Goal: Task Accomplishment & Management: Use online tool/utility

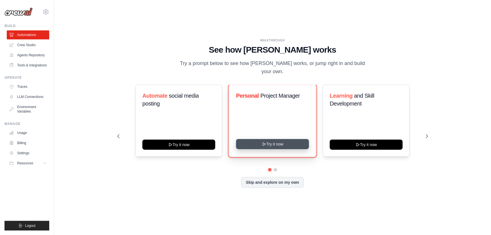
click at [283, 140] on button "Try it now" at bounding box center [272, 144] width 73 height 10
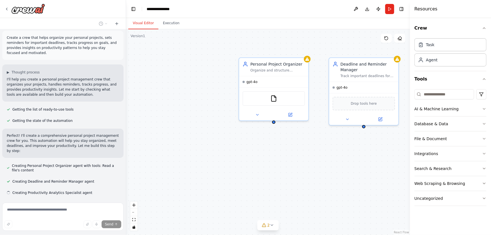
scroll to position [14, 0]
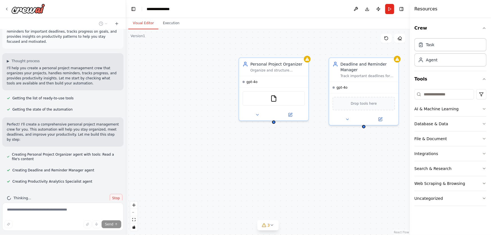
click at [114, 196] on span "Stop" at bounding box center [116, 198] width 8 height 5
type textarea "**********"
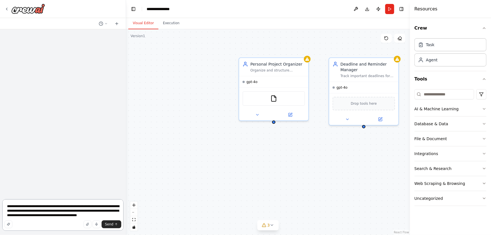
scroll to position [0, 0]
click at [249, 84] on div "gpt-4o" at bounding box center [273, 80] width 69 height 11
click at [259, 113] on icon at bounding box center [257, 113] width 5 height 5
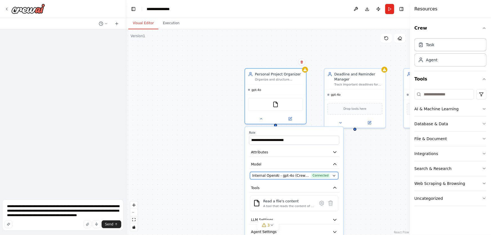
click at [325, 175] on span "Connected" at bounding box center [320, 175] width 19 height 5
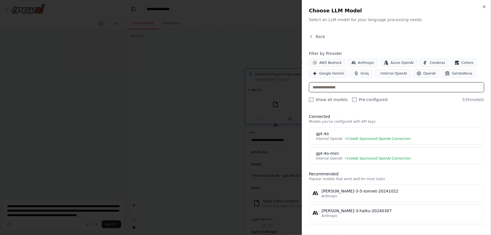
click at [355, 85] on input "text" at bounding box center [396, 87] width 175 height 10
click at [191, 114] on div at bounding box center [245, 117] width 491 height 235
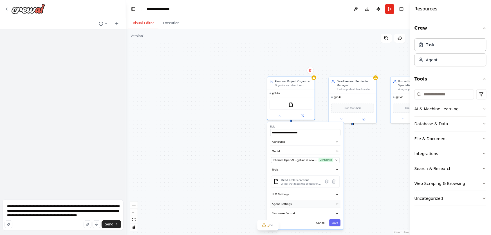
click at [322, 203] on button "Agent Settings" at bounding box center [305, 203] width 70 height 7
click at [336, 202] on icon "button" at bounding box center [337, 204] width 4 height 4
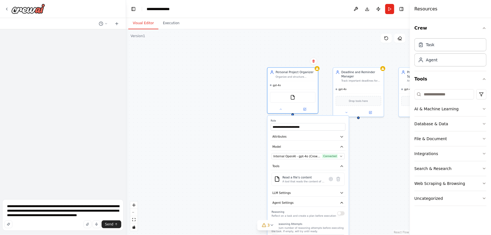
drag, startPoint x: 386, startPoint y: 153, endPoint x: 383, endPoint y: 141, distance: 12.8
click at [383, 141] on div "**********" at bounding box center [268, 132] width 284 height 206
drag, startPoint x: 212, startPoint y: 144, endPoint x: 207, endPoint y: 120, distance: 24.7
click at [207, 120] on div "**********" at bounding box center [268, 132] width 284 height 206
click at [116, 24] on icon at bounding box center [116, 23] width 5 height 5
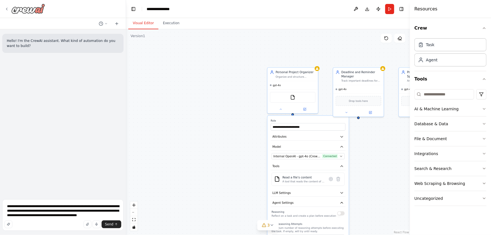
click at [25, 9] on img at bounding box center [28, 9] width 34 height 10
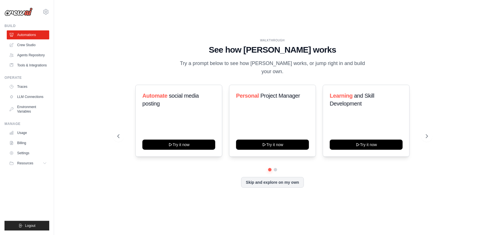
click at [104, 126] on div "WALKTHROUGH See how CrewAI works Try a prompt below to see how CrewAI works, or…" at bounding box center [272, 118] width 419 height 224
click at [39, 53] on link "Agents Repository" at bounding box center [28, 55] width 42 height 9
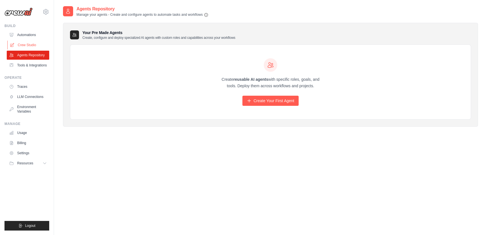
click at [43, 45] on link "Crew Studio" at bounding box center [28, 45] width 42 height 9
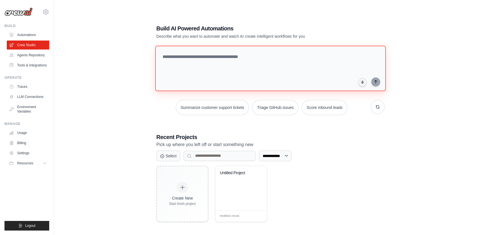
click at [225, 64] on textarea at bounding box center [270, 69] width 231 height 46
click at [116, 94] on div "**********" at bounding box center [270, 123] width 415 height 235
click at [208, 55] on textarea at bounding box center [270, 69] width 231 height 46
click at [40, 34] on link "Automations" at bounding box center [28, 34] width 42 height 9
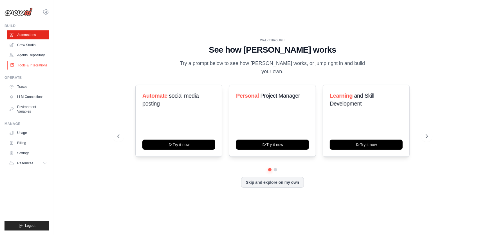
click at [37, 63] on link "Tools & Integrations" at bounding box center [28, 65] width 42 height 9
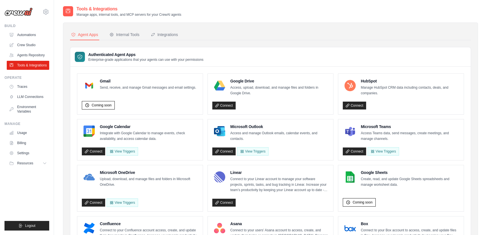
click at [129, 33] on div "Internal Tools" at bounding box center [124, 35] width 30 height 6
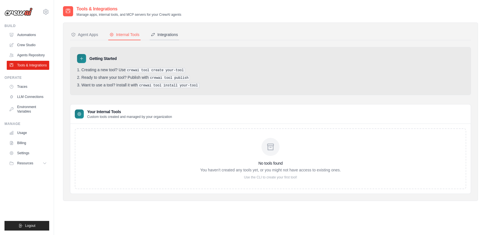
click at [166, 37] on div "Integrations" at bounding box center [164, 35] width 27 height 6
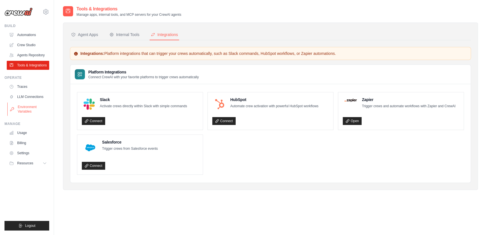
click at [42, 106] on link "Environment Variables" at bounding box center [28, 109] width 42 height 14
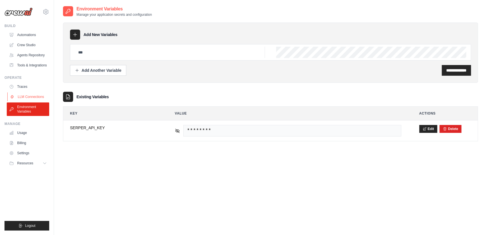
click at [43, 97] on link "LLM Connections" at bounding box center [28, 96] width 42 height 9
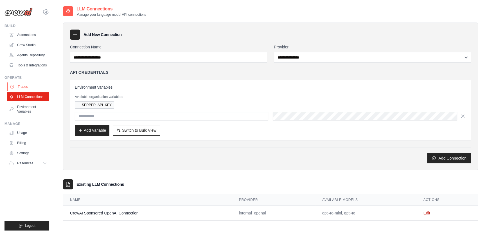
click at [39, 86] on link "Traces" at bounding box center [28, 86] width 42 height 9
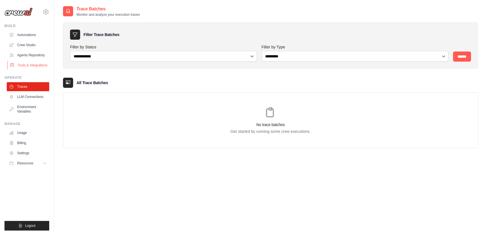
click at [42, 66] on link "Tools & Integrations" at bounding box center [28, 65] width 42 height 9
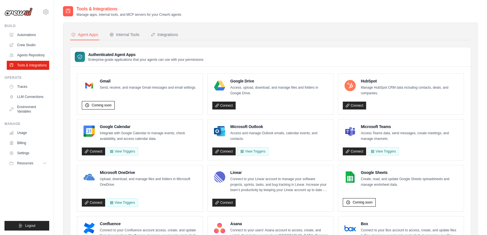
click at [42, 55] on link "Agents Repository" at bounding box center [28, 55] width 42 height 9
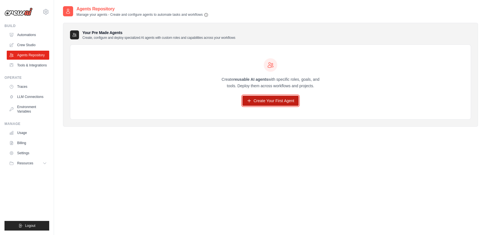
click at [262, 100] on link "Create Your First Agent" at bounding box center [270, 101] width 57 height 10
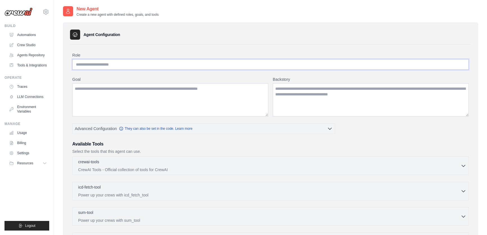
click at [140, 64] on input "Role" at bounding box center [270, 64] width 397 height 11
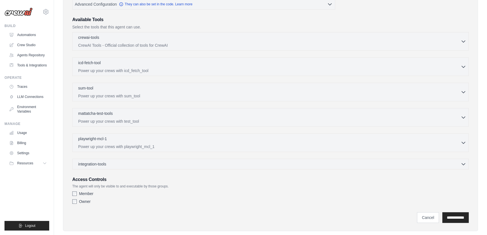
scroll to position [128, 0]
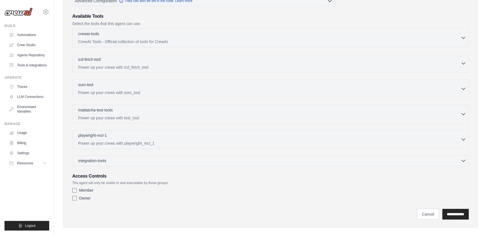
click at [259, 37] on div "crewai-tools 0 selected CrewAI Tools - Official collection of tools for CrewAI" at bounding box center [269, 38] width 383 height 14
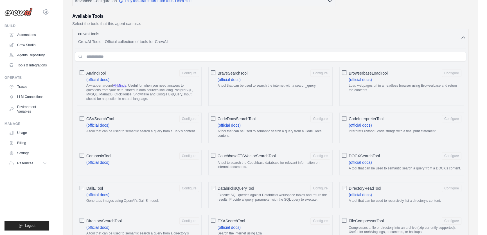
click at [259, 37] on div "crewai-tools 0 selected CrewAI Tools - Official collection of tools for CrewAI" at bounding box center [269, 38] width 383 height 14
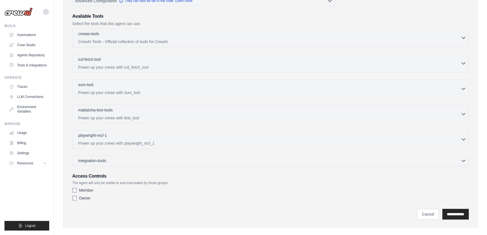
click at [259, 37] on div "crewai-tools 0 selected CrewAI Tools - Official collection of tools for CrewAI" at bounding box center [269, 38] width 383 height 14
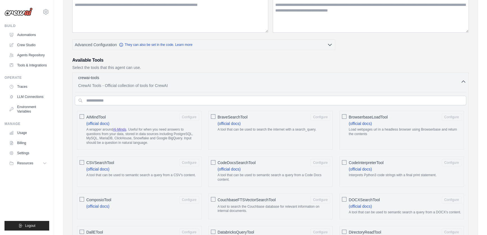
scroll to position [77, 0]
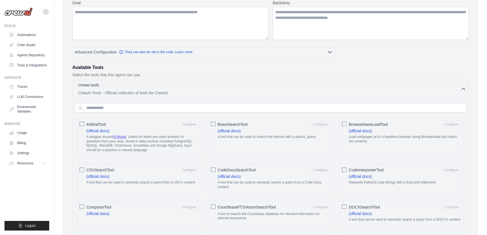
click at [446, 87] on div "crewai-tools 0 selected" at bounding box center [269, 85] width 383 height 7
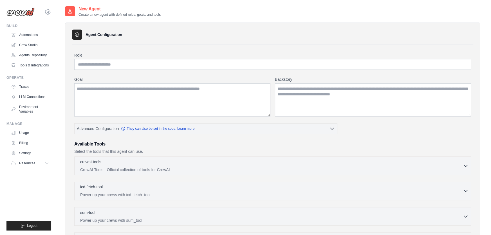
scroll to position [0, 0]
click at [33, 34] on link "Automations" at bounding box center [28, 34] width 42 height 9
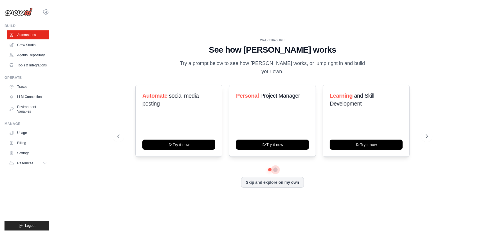
click at [277, 167] on button at bounding box center [275, 169] width 5 height 5
click at [278, 178] on button "Skip and explore on my own" at bounding box center [272, 181] width 63 height 11
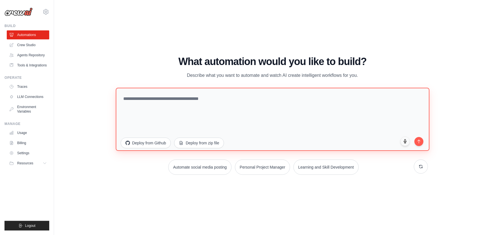
click at [257, 105] on textarea at bounding box center [273, 118] width 314 height 63
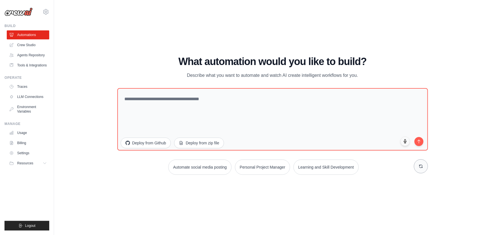
click at [424, 168] on button at bounding box center [421, 166] width 14 height 14
click at [424, 166] on button at bounding box center [421, 166] width 14 height 14
click at [419, 167] on icon at bounding box center [421, 166] width 5 height 5
click at [419, 170] on button at bounding box center [421, 166] width 14 height 14
